Goal: Information Seeking & Learning: Learn about a topic

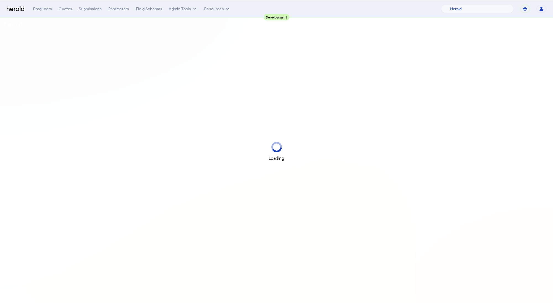
select select "pfm_2v8p_herald_api"
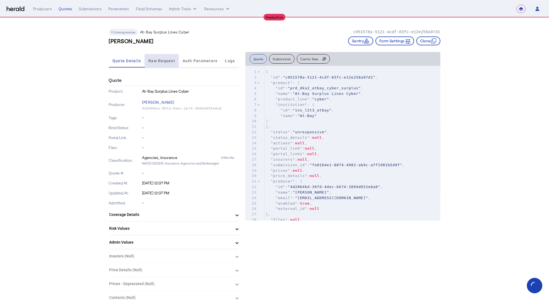
click at [170, 64] on span "Raw Request" at bounding box center [161, 60] width 27 height 13
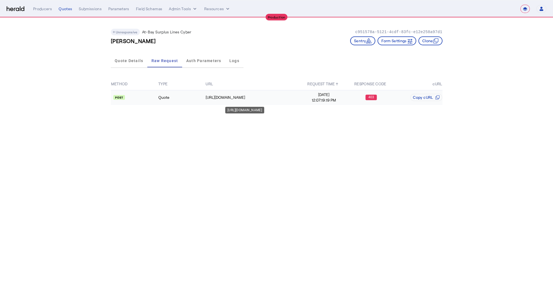
click at [289, 98] on div "https://api.at-bay.com/v2/quotes" at bounding box center [253, 98] width 94 height 6
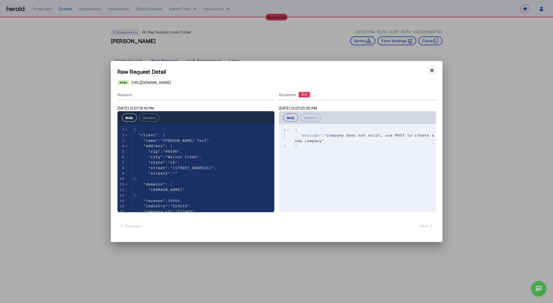
click at [433, 73] on icon "button" at bounding box center [432, 71] width 6 height 6
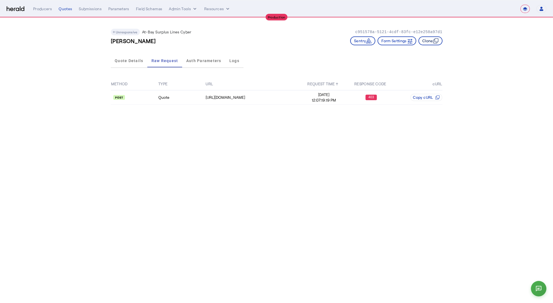
click at [430, 43] on button "Clone" at bounding box center [430, 40] width 24 height 9
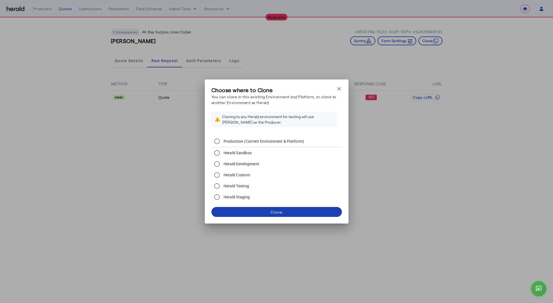
click at [244, 155] on label "Herald Sandbox" at bounding box center [237, 153] width 30 height 6
click at [297, 210] on span at bounding box center [276, 212] width 130 height 13
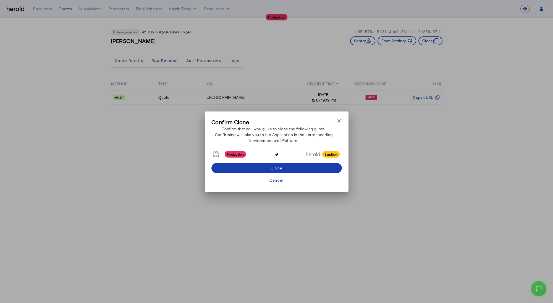
click at [279, 166] on div "Clone" at bounding box center [276, 168] width 12 height 6
select select "*******"
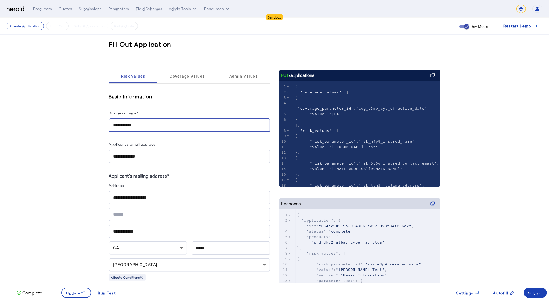
drag, startPoint x: 144, startPoint y: 125, endPoint x: 111, endPoint y: 124, distance: 32.9
click at [111, 124] on div "**********" at bounding box center [189, 125] width 161 height 14
type input "**********"
click at [77, 288] on span at bounding box center [76, 292] width 29 height 13
click at [535, 292] on div "Submit" at bounding box center [535, 293] width 14 height 6
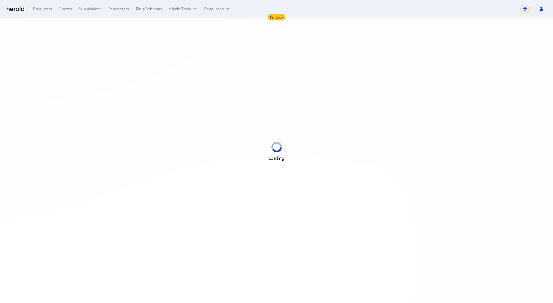
select select "*******"
select select "pfm_2v8p_herald_api"
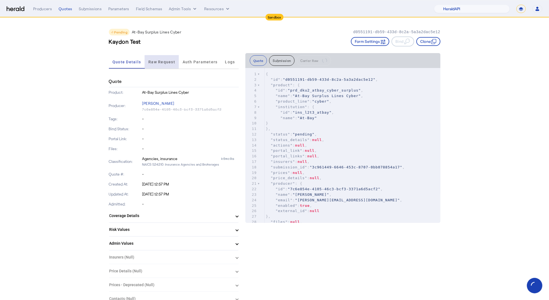
click at [171, 62] on span "Raw Request" at bounding box center [161, 62] width 27 height 4
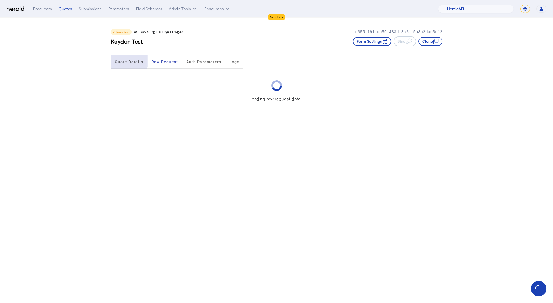
click at [127, 61] on span "Quote Details" at bounding box center [129, 62] width 28 height 4
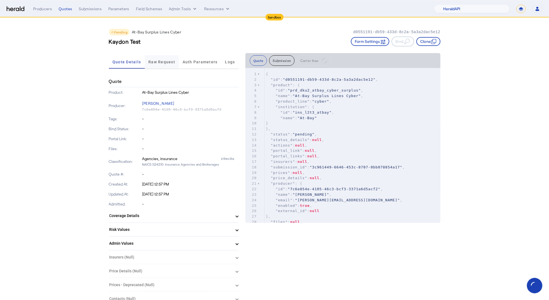
click at [173, 60] on span "Raw Request" at bounding box center [161, 62] width 27 height 4
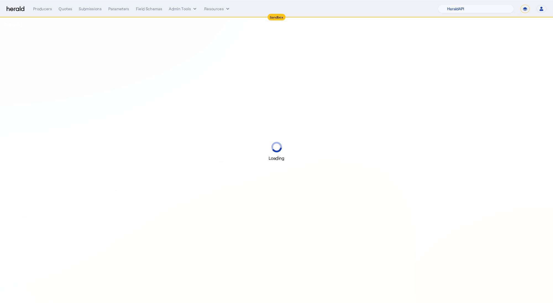
select select "pfm_2v8p_herald_api"
select select "*******"
select select "pfm_2v8p_herald_api"
select select "*******"
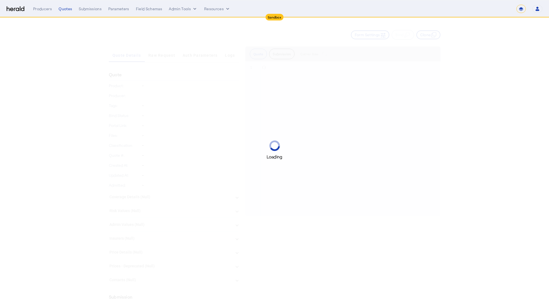
select select "*******"
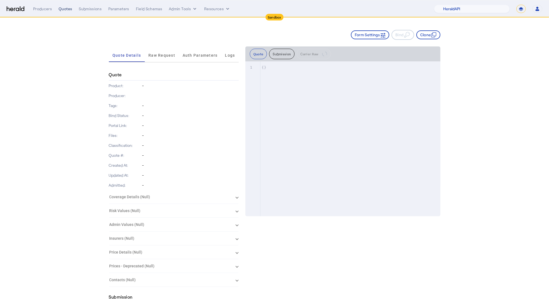
click at [64, 10] on div "Quotes" at bounding box center [66, 9] width 14 height 6
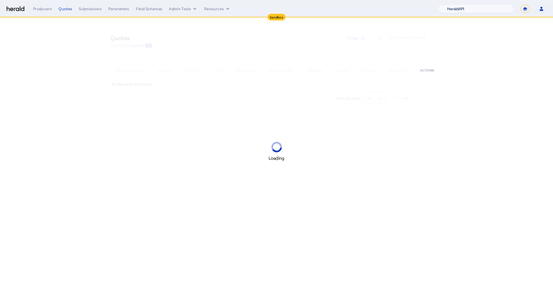
click at [483, 7] on select "1Fort Acrisure Acturis Affinity Advisors Affinity Risk Agentero AmWins Anzen Ao…" at bounding box center [476, 9] width 76 height 8
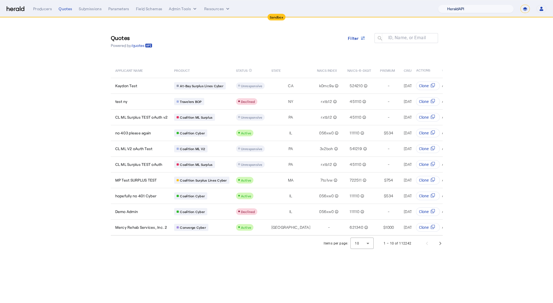
select select "pfm_z9k1_growthmill"
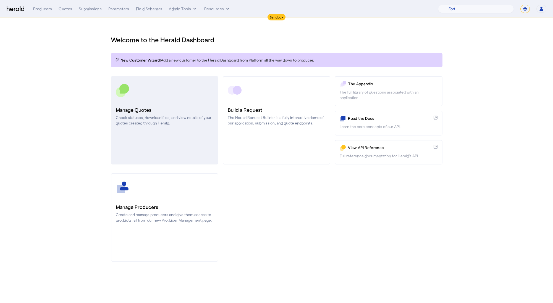
click at [185, 114] on h3 "Manage Quotes" at bounding box center [165, 110] width 98 height 8
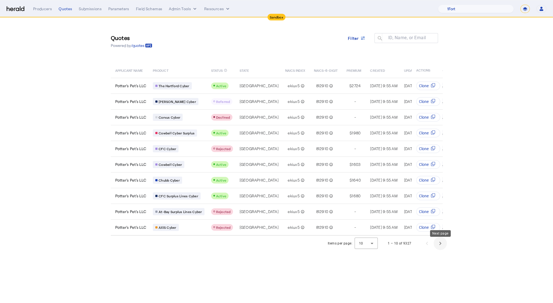
click at [444, 246] on span "Next page" at bounding box center [439, 243] width 13 height 13
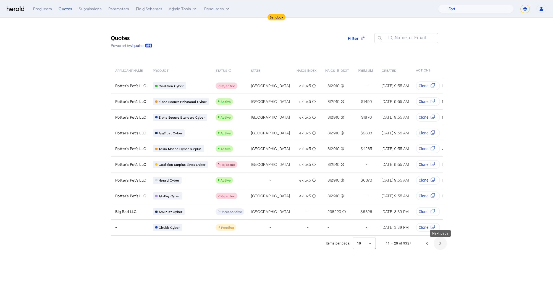
click at [441, 249] on span "Next page" at bounding box center [439, 243] width 13 height 13
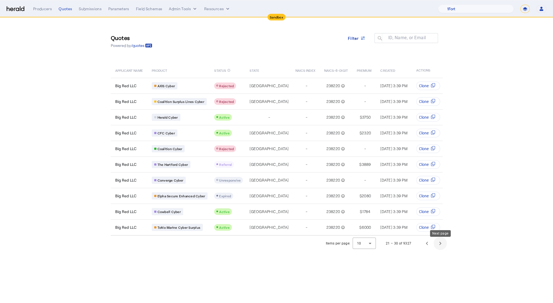
click at [440, 248] on span "Next page" at bounding box center [439, 243] width 13 height 13
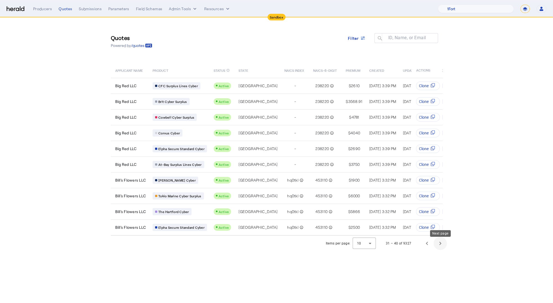
click at [440, 248] on span "Next page" at bounding box center [439, 243] width 13 height 13
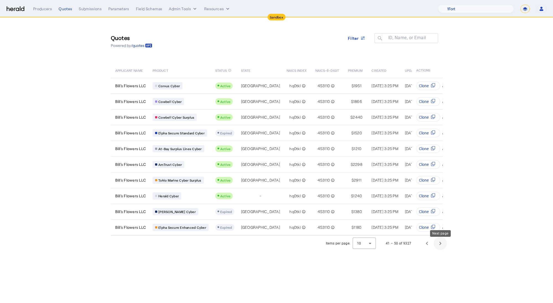
click at [440, 248] on span "Next page" at bounding box center [439, 243] width 13 height 13
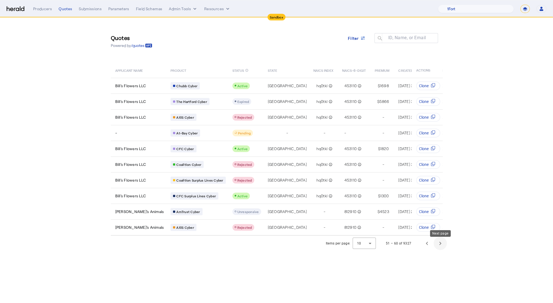
click at [440, 248] on span "Next page" at bounding box center [439, 243] width 13 height 13
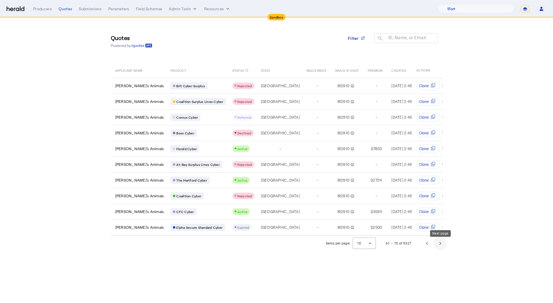
click at [443, 247] on span "Next page" at bounding box center [439, 243] width 13 height 13
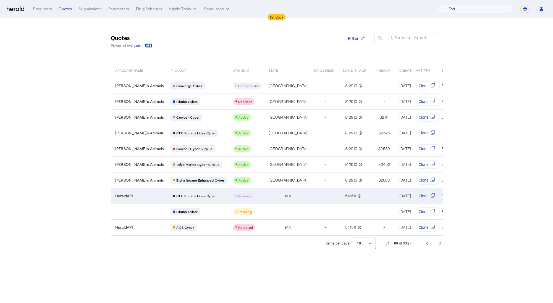
click at [202, 193] on div "CFC Surplus Lines Cyber" at bounding box center [198, 196] width 56 height 7
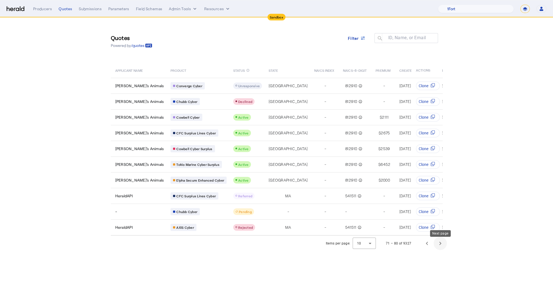
click at [439, 250] on span "Next page" at bounding box center [439, 243] width 13 height 13
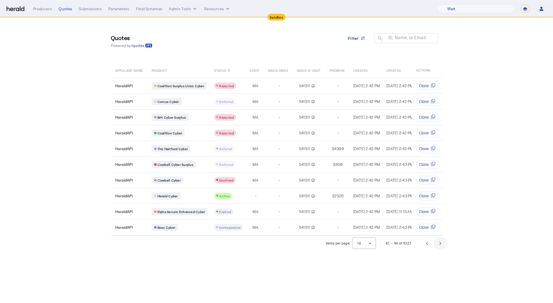
click at [442, 248] on span "Next page" at bounding box center [439, 243] width 13 height 13
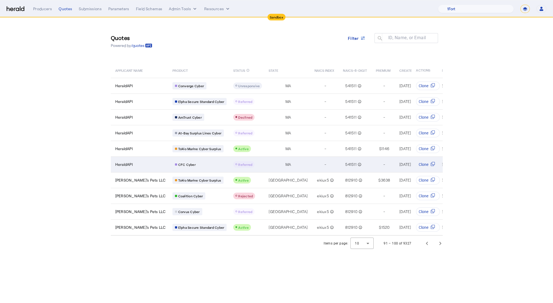
click at [195, 165] on div "CFC Cyber" at bounding box center [199, 164] width 54 height 7
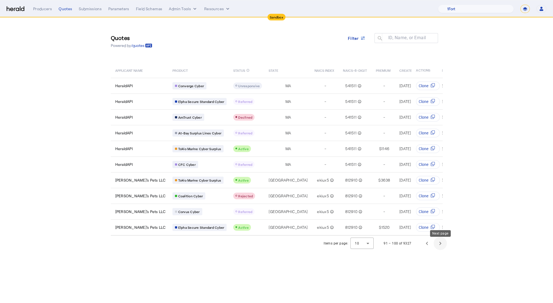
click at [441, 246] on span "Next page" at bounding box center [439, 243] width 13 height 13
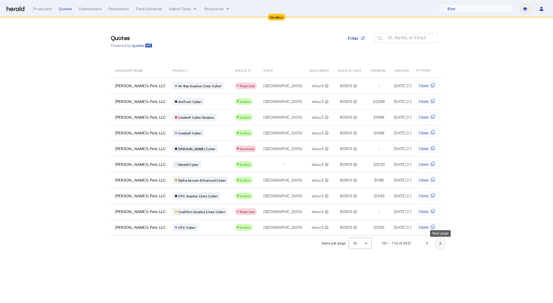
click at [440, 246] on span "Next page" at bounding box center [439, 243] width 13 height 13
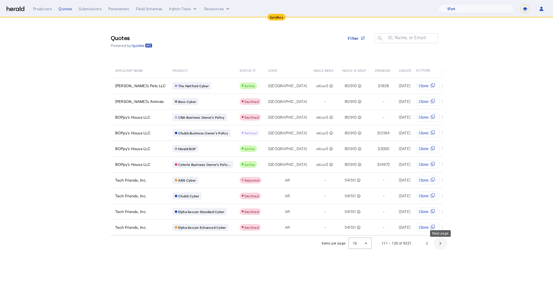
click at [441, 246] on span "Next page" at bounding box center [439, 243] width 13 height 13
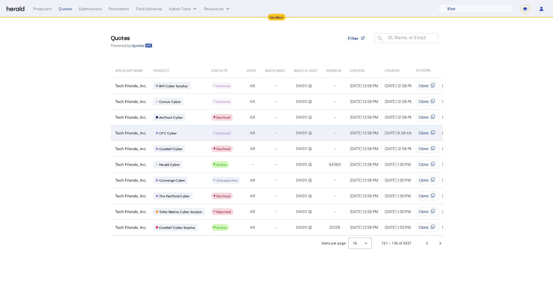
click at [197, 134] on div "CFC Cyber" at bounding box center [178, 133] width 51 height 7
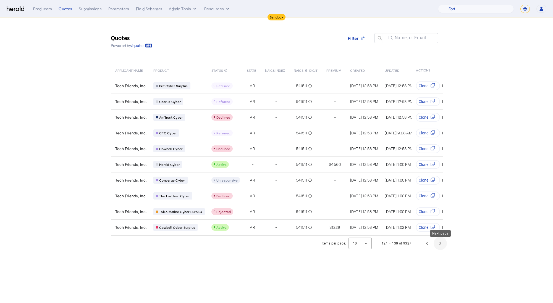
click at [437, 246] on span "Next page" at bounding box center [439, 243] width 13 height 13
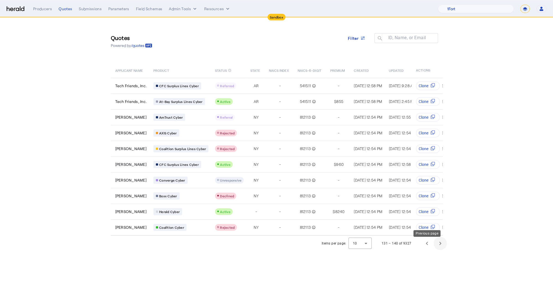
click at [440, 246] on span "Next page" at bounding box center [439, 243] width 13 height 13
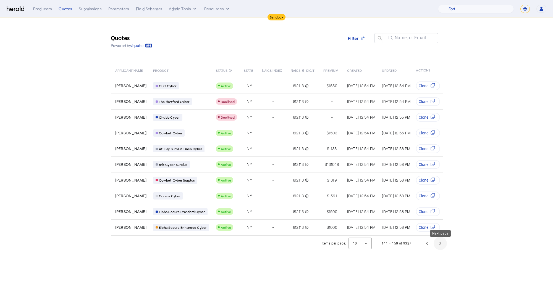
click at [440, 246] on span "Next page" at bounding box center [439, 243] width 13 height 13
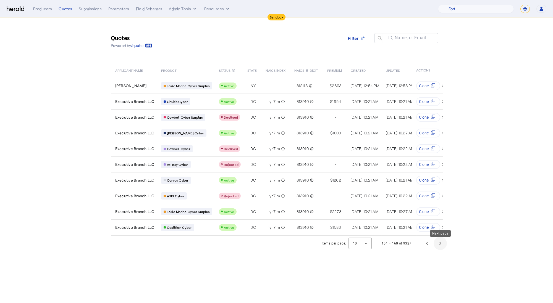
click at [441, 246] on span "Next page" at bounding box center [439, 243] width 13 height 13
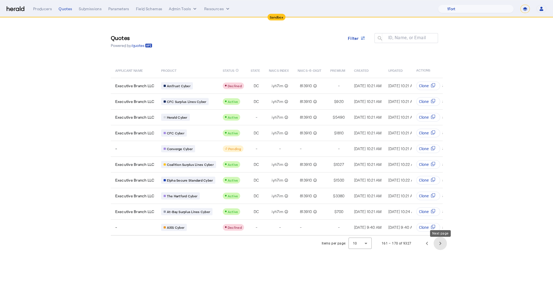
click at [441, 246] on span "Next page" at bounding box center [439, 243] width 13 height 13
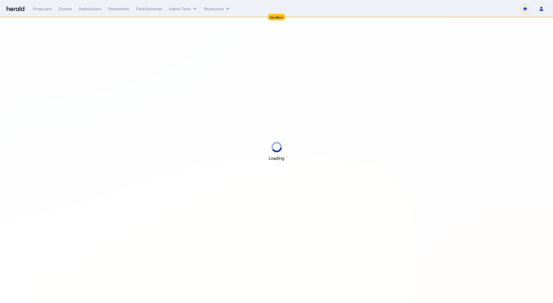
select select "*******"
select select "pfm_2v8p_herald_api"
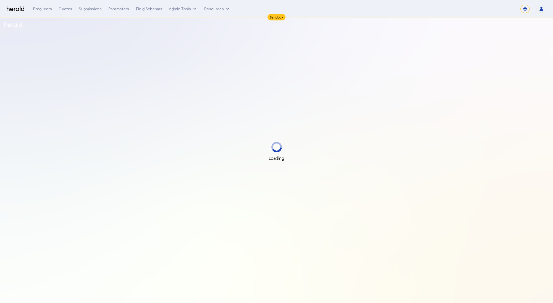
select select "*******"
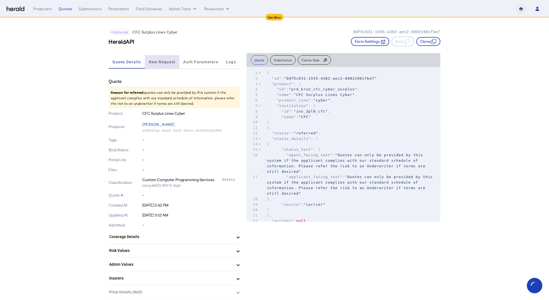
click at [173, 61] on span "Raw Request" at bounding box center [162, 62] width 27 height 4
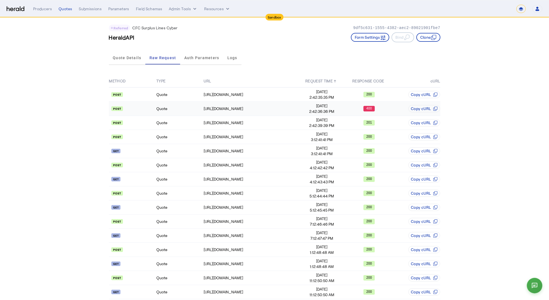
scroll to position [9, 0]
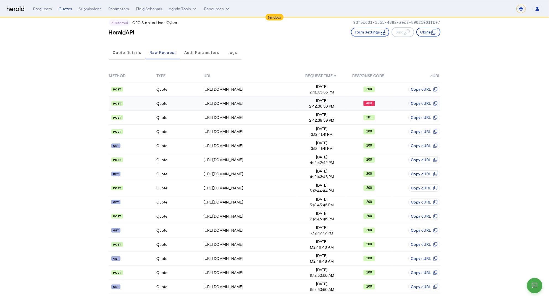
click at [192, 104] on td "Quote" at bounding box center [179, 103] width 47 height 14
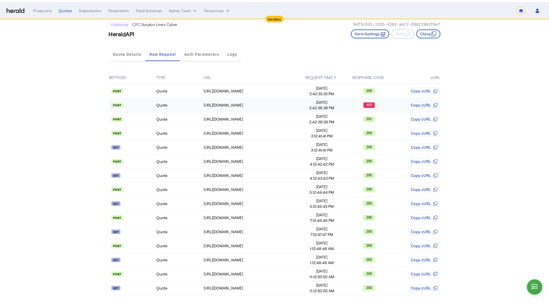
scroll to position [0, 0]
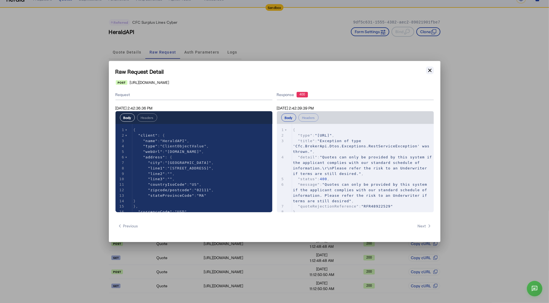
click at [432, 70] on icon "button" at bounding box center [430, 71] width 6 height 6
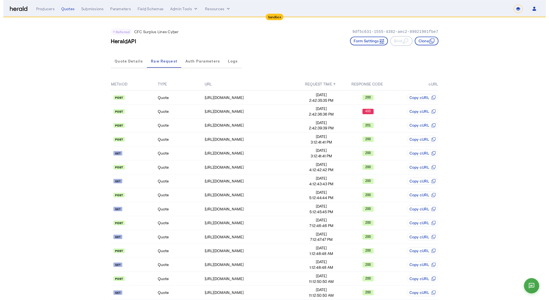
scroll to position [9, 0]
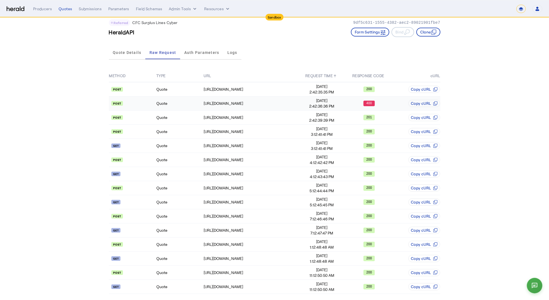
click at [185, 106] on td "Quote" at bounding box center [179, 103] width 47 height 14
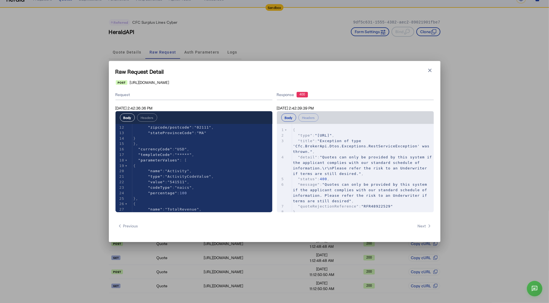
scroll to position [0, 0]
click at [430, 69] on icon "button" at bounding box center [430, 71] width 6 height 6
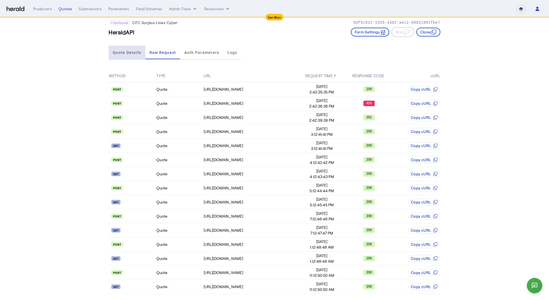
click at [127, 51] on span "Quote Details" at bounding box center [127, 53] width 28 height 4
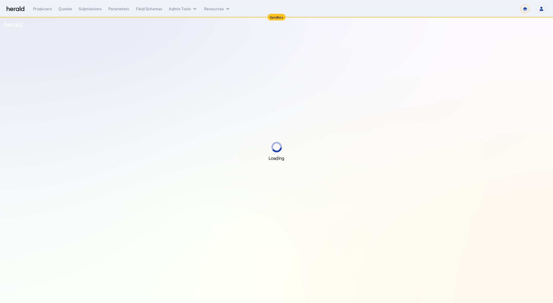
select select "*******"
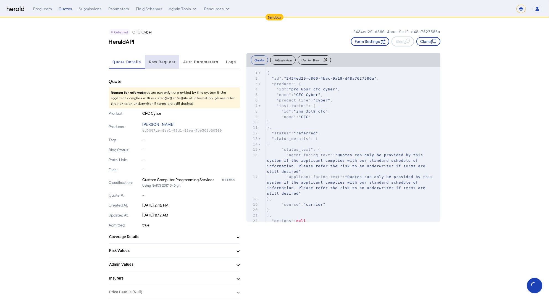
click at [167, 59] on span "Raw Request" at bounding box center [162, 61] width 27 height 13
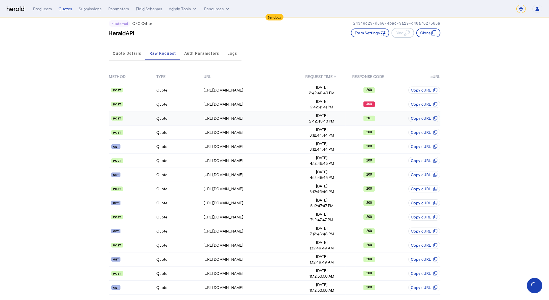
scroll to position [9, 0]
click at [124, 57] on span "Quote Details" at bounding box center [127, 52] width 28 height 13
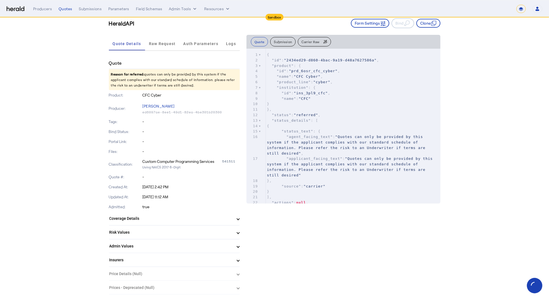
click at [162, 234] on mat-panel-title "Risk Values" at bounding box center [170, 232] width 123 height 6
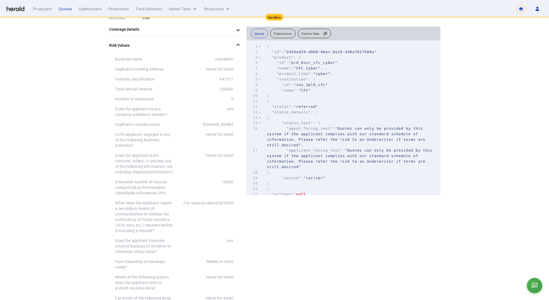
scroll to position [123, 0]
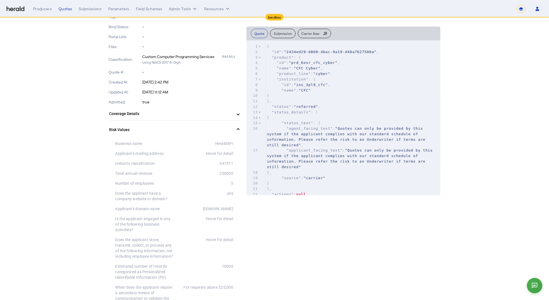
drag, startPoint x: 236, startPoint y: 173, endPoint x: 219, endPoint y: 171, distance: 17.6
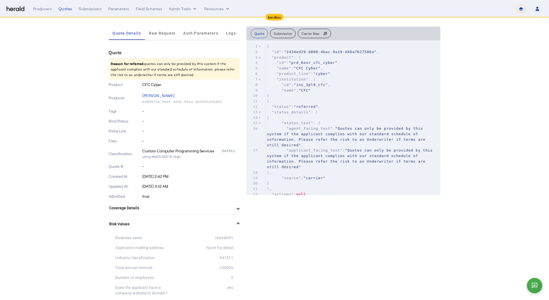
scroll to position [0, 0]
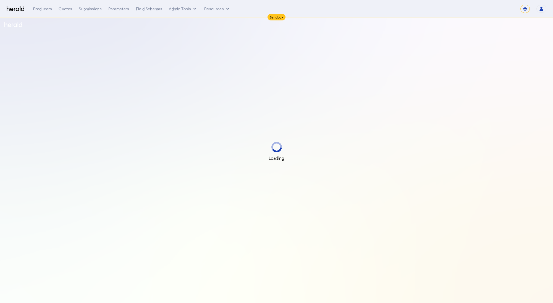
select select "*******"
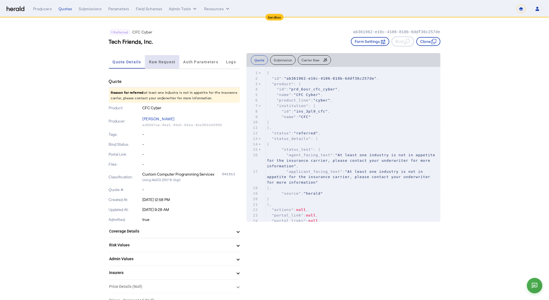
click at [166, 66] on span "Raw Request" at bounding box center [162, 61] width 27 height 13
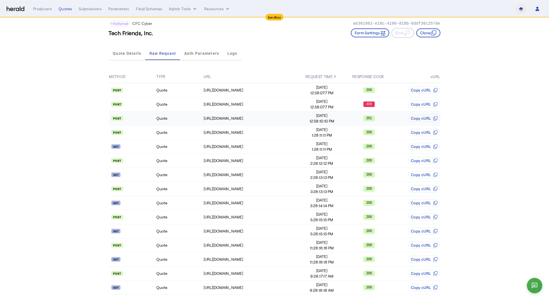
scroll to position [9, 0]
click at [203, 101] on td "Quote" at bounding box center [179, 103] width 47 height 14
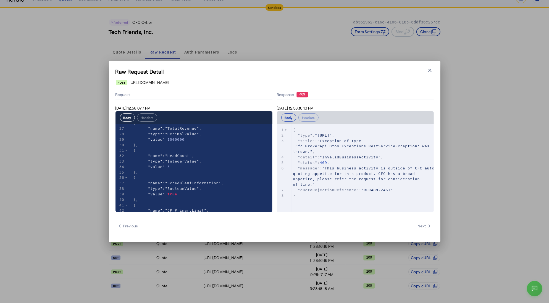
scroll to position [144, 0]
click at [431, 69] on icon "button" at bounding box center [430, 71] width 6 height 6
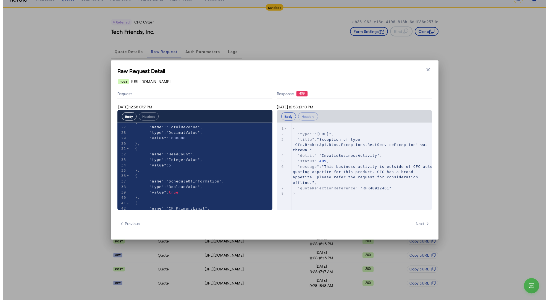
scroll to position [9, 0]
